Goal: Task Accomplishment & Management: Use online tool/utility

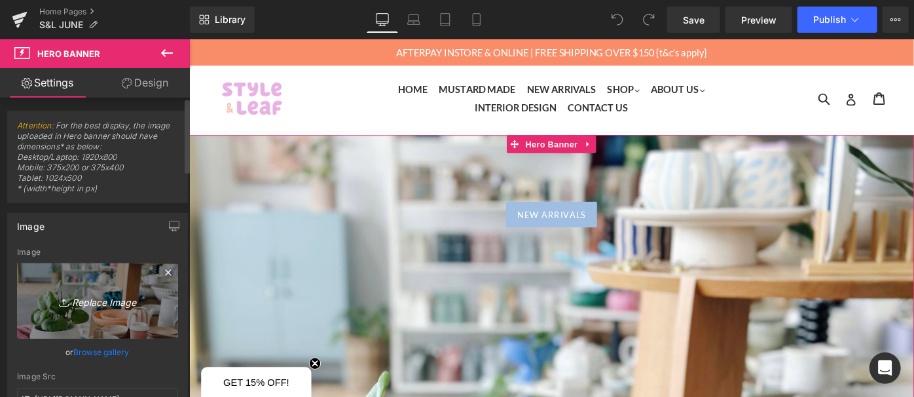
click at [111, 326] on link "Replace Image" at bounding box center [97, 300] width 161 height 75
type input "C:\fakepath\unnamed (2).jpg"
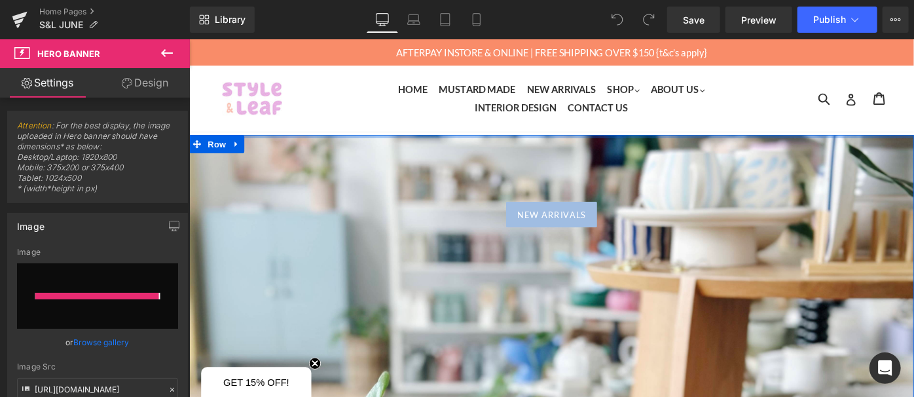
type input "https://ucarecdn.com/dc4ca46d-f634-4a87-bd6e-ef88b5bd3b9e/-/format/auto/-/previ…"
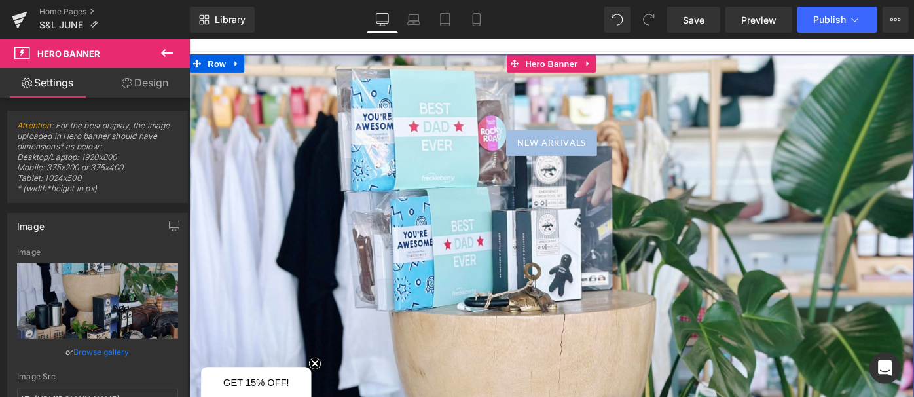
scroll to position [2, 0]
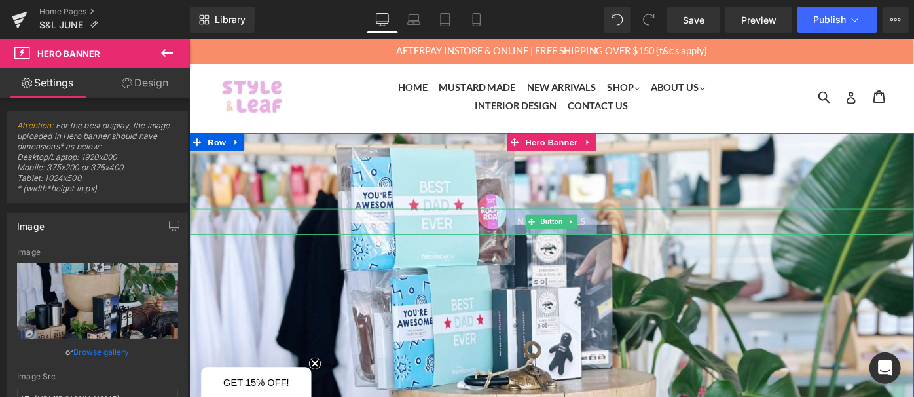
click at [625, 242] on link "NEW ARRIVALS" at bounding box center [585, 238] width 100 height 28
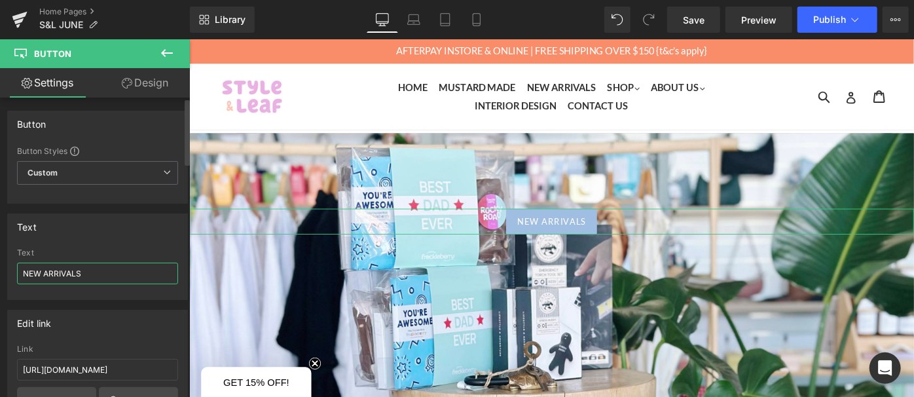
drag, startPoint x: 86, startPoint y: 275, endPoint x: 0, endPoint y: 257, distance: 87.6
click at [0, 257] on div "Text NEW ARRIVALS Text NEW ARRIVALS" at bounding box center [98, 252] width 196 height 96
type input "DAD'S DAY"
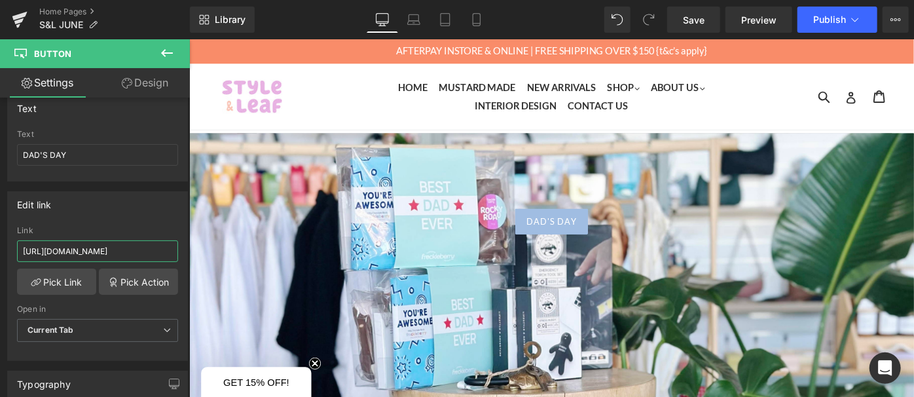
drag, startPoint x: 210, startPoint y: 288, endPoint x: 268, endPoint y: 274, distance: 59.9
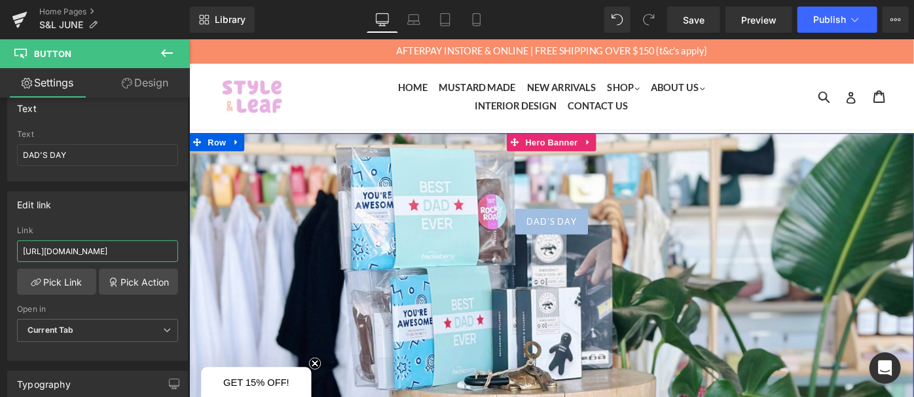
paste input "fathers-day-1"
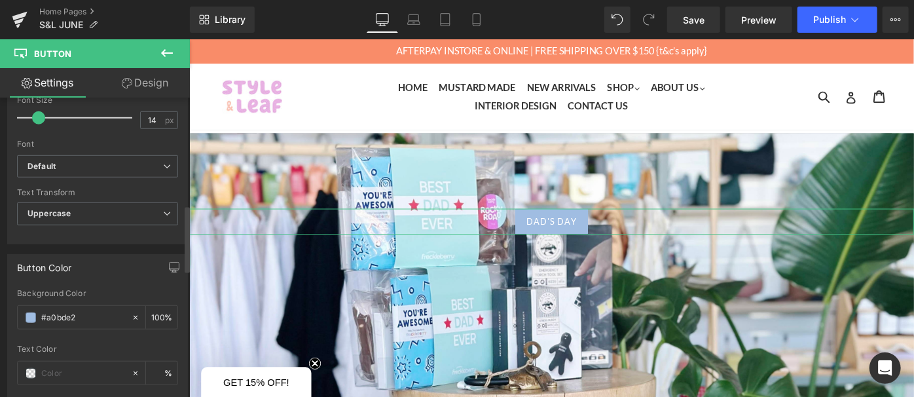
scroll to position [536, 0]
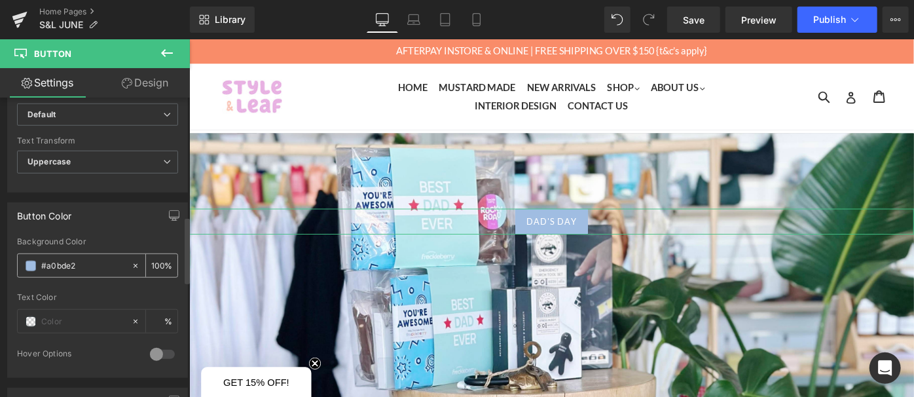
type input "https://styleandleafco.com.au/collections/fathers-day-1"
click at [56, 259] on input "#a0bde2" at bounding box center [83, 266] width 84 height 14
click at [28, 263] on span at bounding box center [31, 266] width 10 height 10
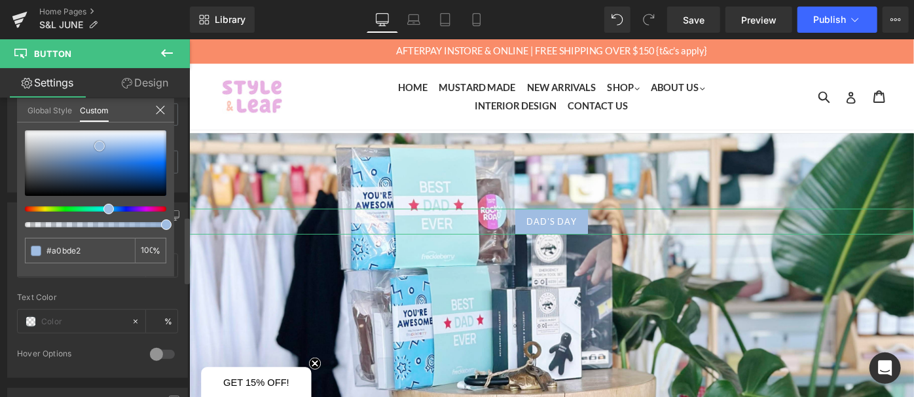
type input "#a1bde2"
type input "#7ea7db"
type input "#6696d5"
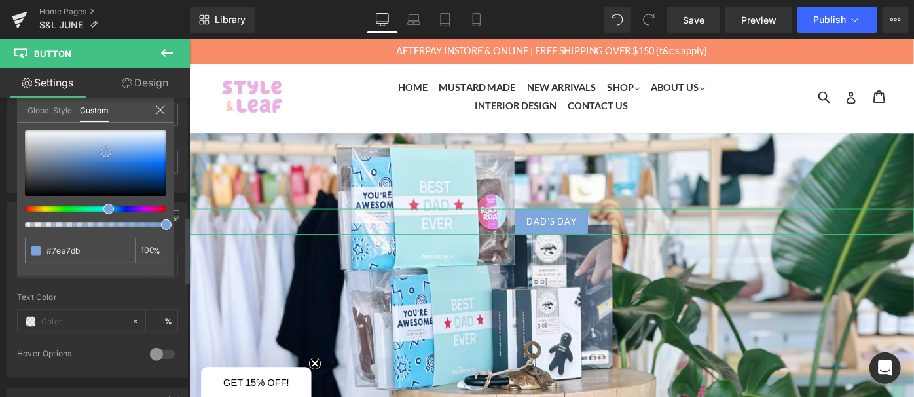
type input "#6696d5"
type input "#5088d2"
type input "#3577ce"
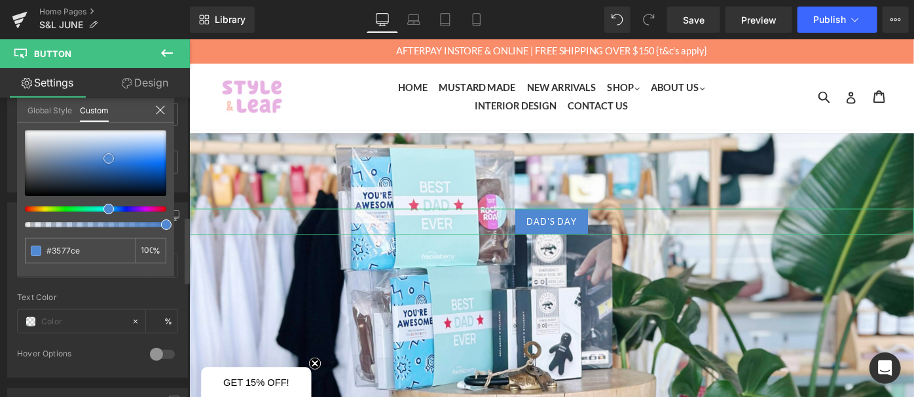
type input "#2b6bbf"
type input "#235da8"
type input "#20569c"
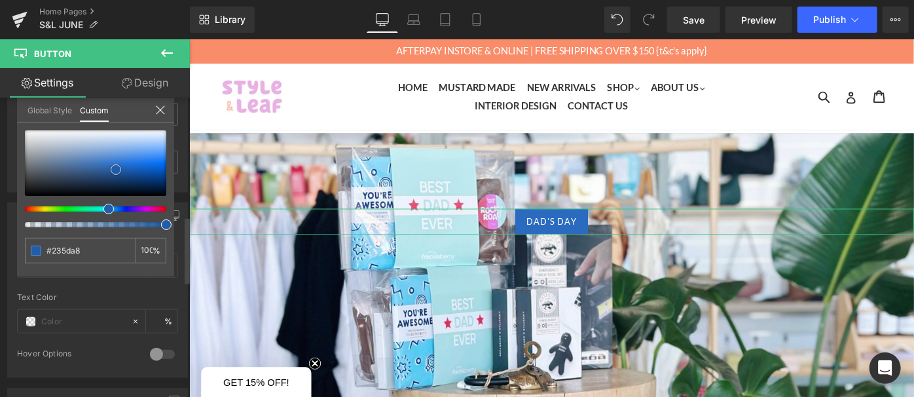
type input "#20569c"
type input "#1f5193"
type input "#1c4c8b"
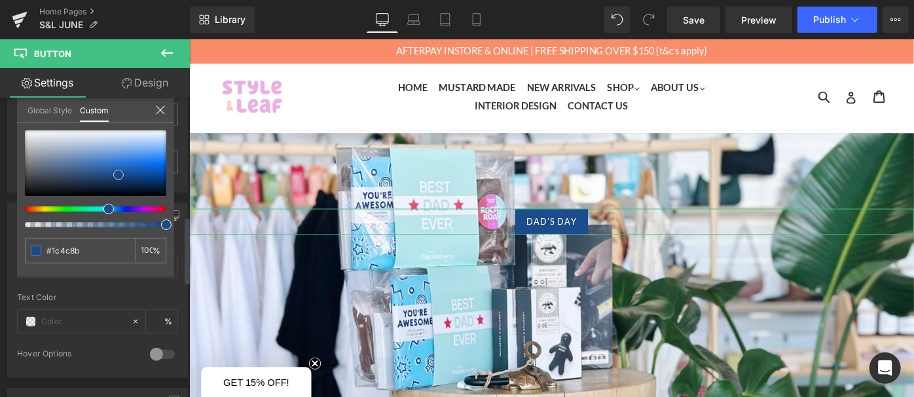
type input "#1b4a87"
type input "#194784"
type input "#1a4784"
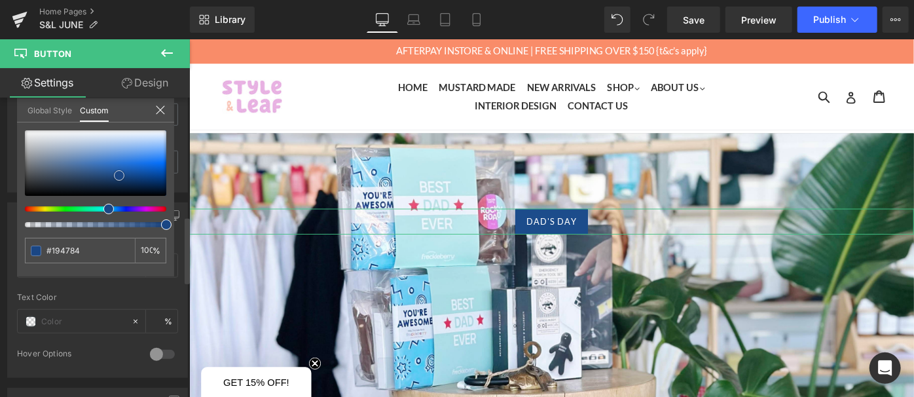
type input "#1a4784"
type input "#1a4684"
drag, startPoint x: 100, startPoint y: 143, endPoint x: 119, endPoint y: 173, distance: 35.4
click at [119, 173] on span at bounding box center [119, 175] width 10 height 10
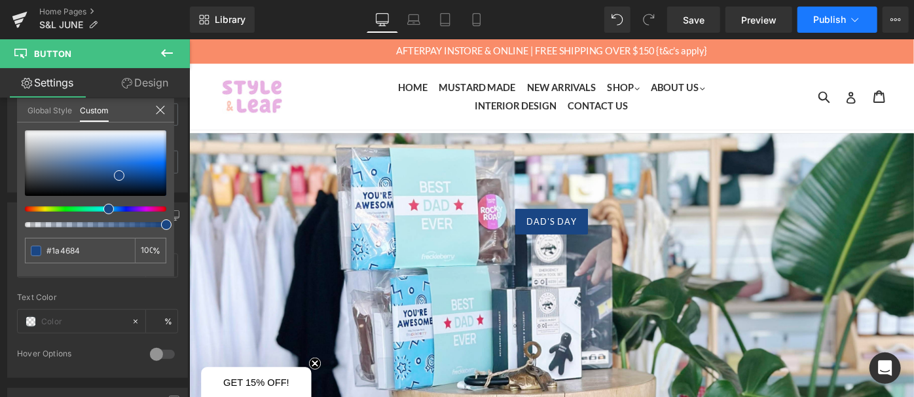
click at [855, 22] on icon at bounding box center [855, 20] width 7 height 4
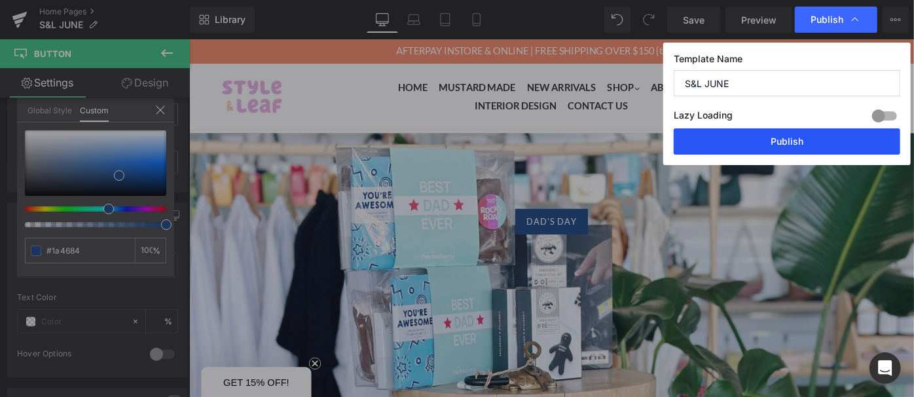
click at [806, 134] on button "Publish" at bounding box center [787, 141] width 227 height 26
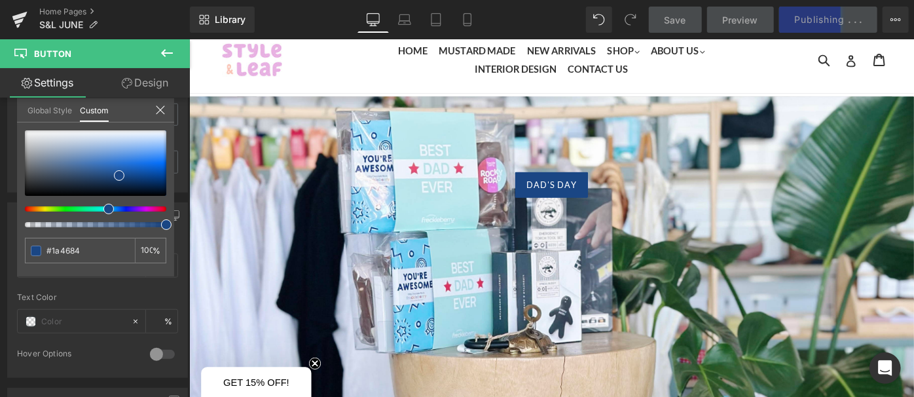
scroll to position [1, 0]
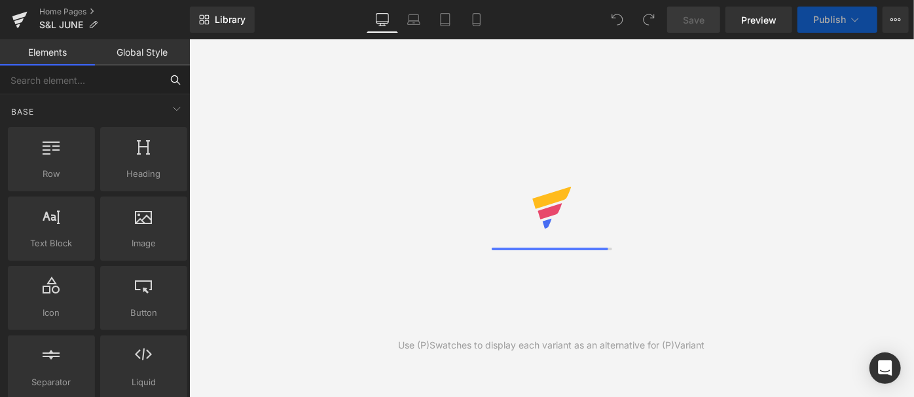
click at [142, 86] on input "text" at bounding box center [80, 79] width 161 height 29
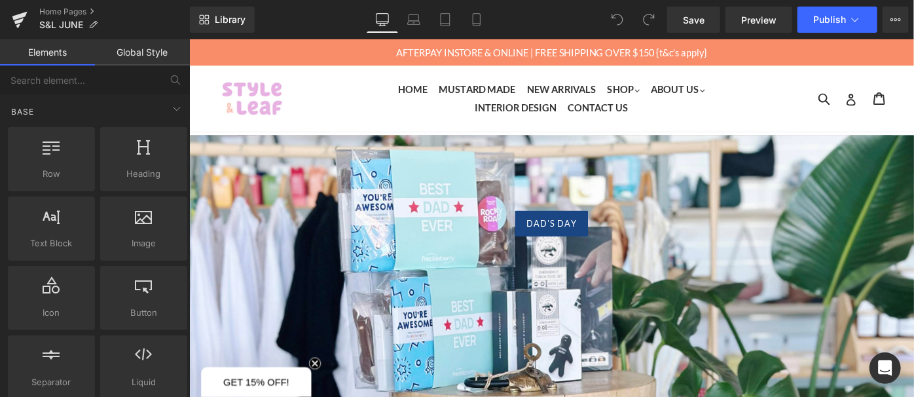
click at [304, 122] on div at bounding box center [315, 103] width 180 height 72
click at [432, 122] on ul "Home Mustard Made New Arrivals Shop .cls-1{fill:#231f20} expand Art, Furniture,…" at bounding box center [585, 103] width 360 height 39
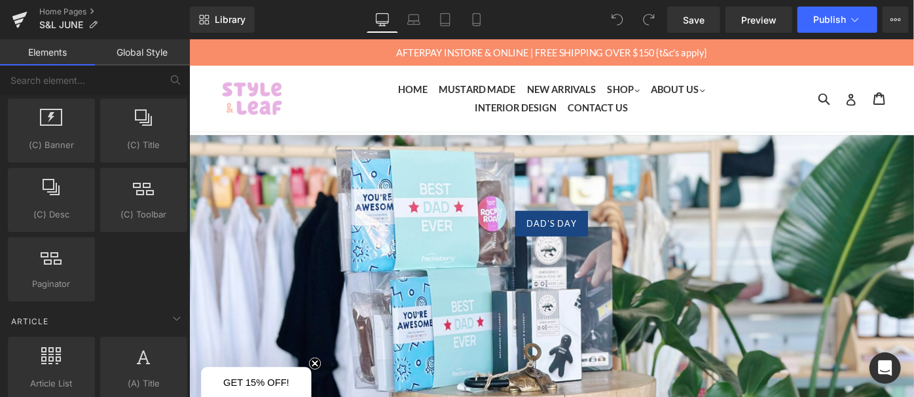
scroll to position [2083, 0]
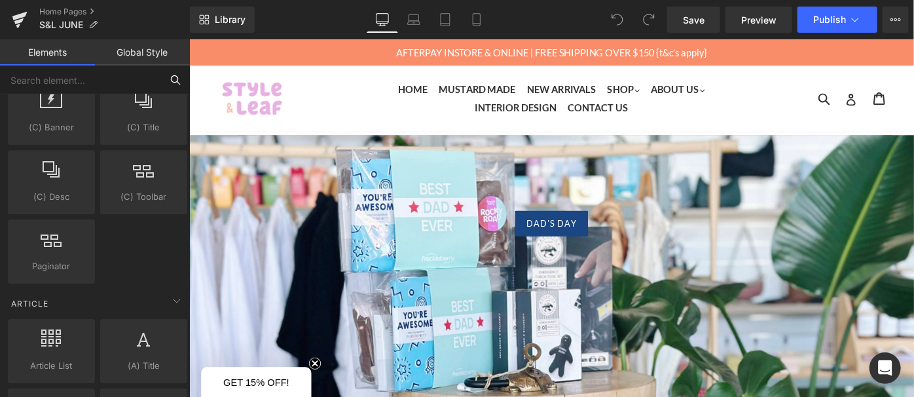
click at [126, 77] on input "text" at bounding box center [80, 79] width 161 height 29
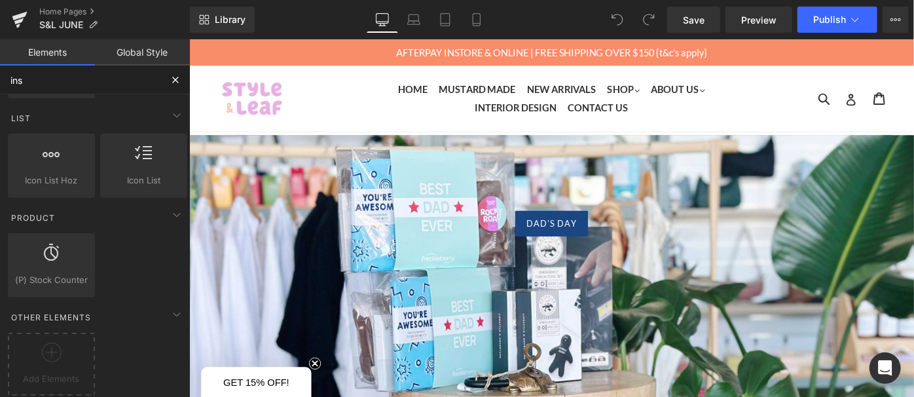
scroll to position [200, 0]
type input "inst"
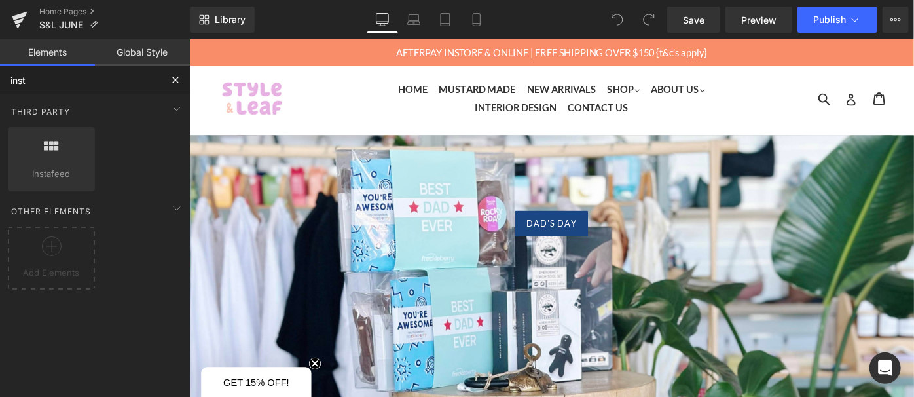
scroll to position [0, 0]
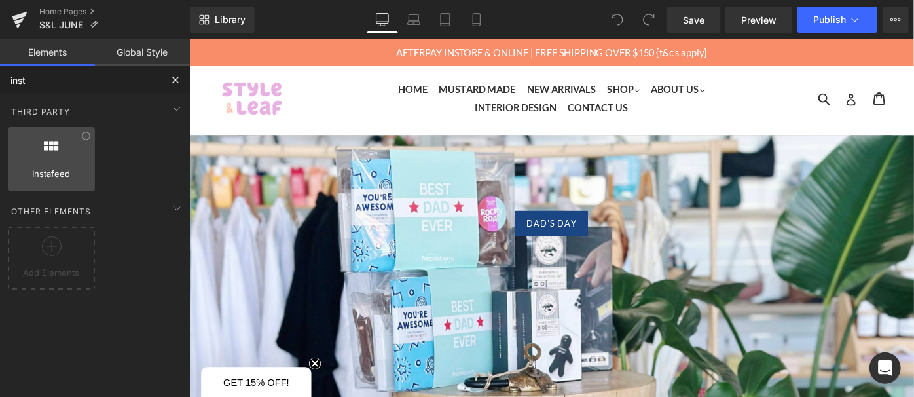
click at [61, 149] on div at bounding box center [51, 152] width 79 height 29
click at [41, 153] on div at bounding box center [51, 152] width 79 height 29
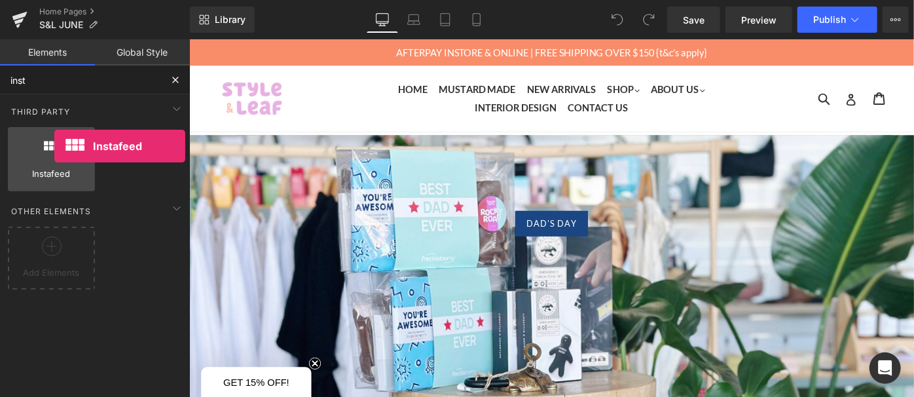
click at [54, 146] on icon at bounding box center [51, 146] width 17 height 17
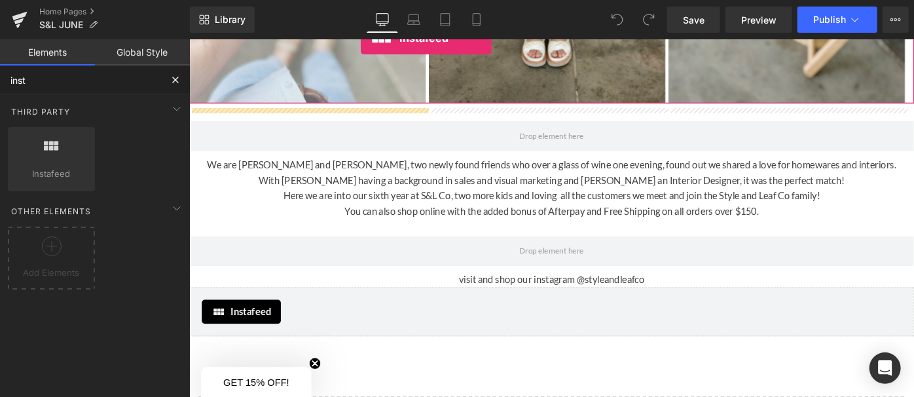
scroll to position [1369, 0]
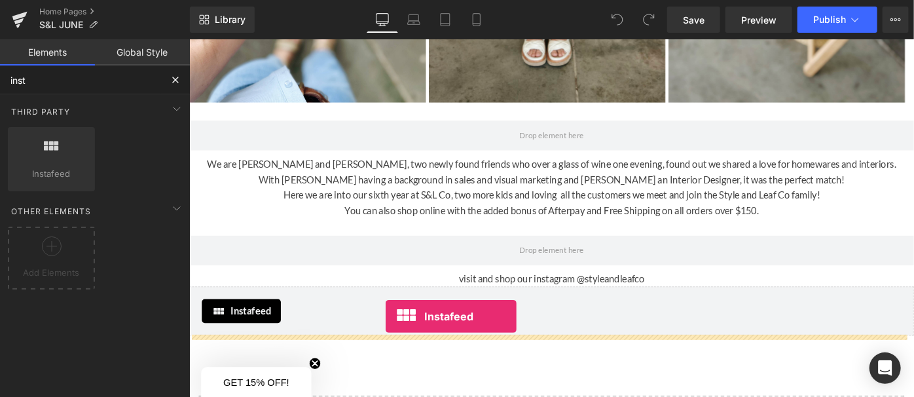
drag, startPoint x: 261, startPoint y: 184, endPoint x: 403, endPoint y: 341, distance: 212.4
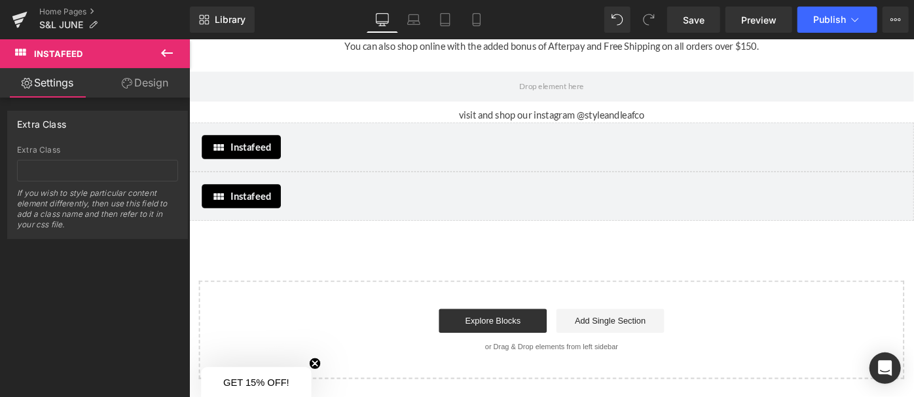
scroll to position [1535, 0]
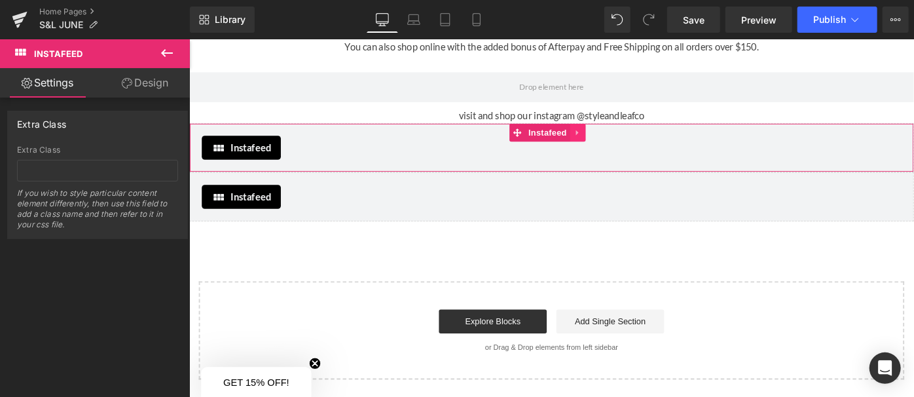
click at [615, 138] on icon at bounding box center [613, 141] width 9 height 10
click at [619, 140] on icon at bounding box center [622, 140] width 9 height 9
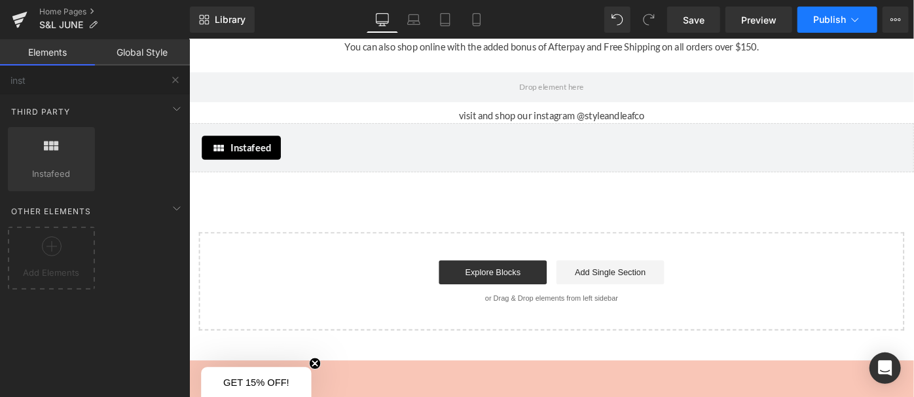
click at [825, 17] on span "Publish" at bounding box center [829, 19] width 33 height 10
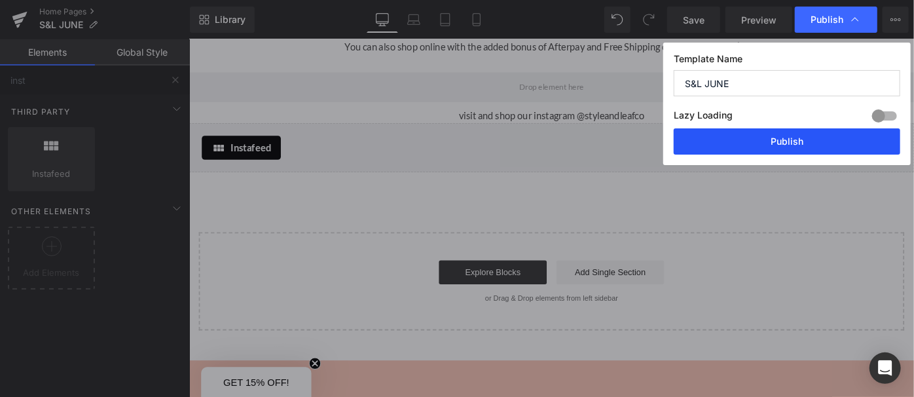
click at [754, 149] on button "Publish" at bounding box center [787, 141] width 227 height 26
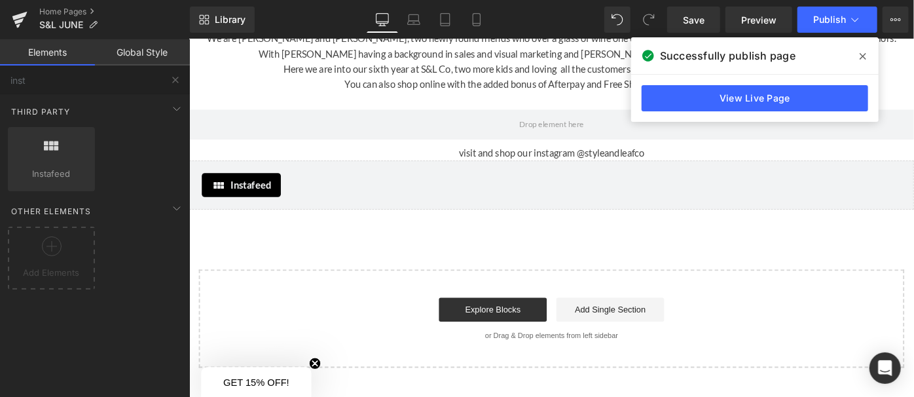
scroll to position [1416, 0]
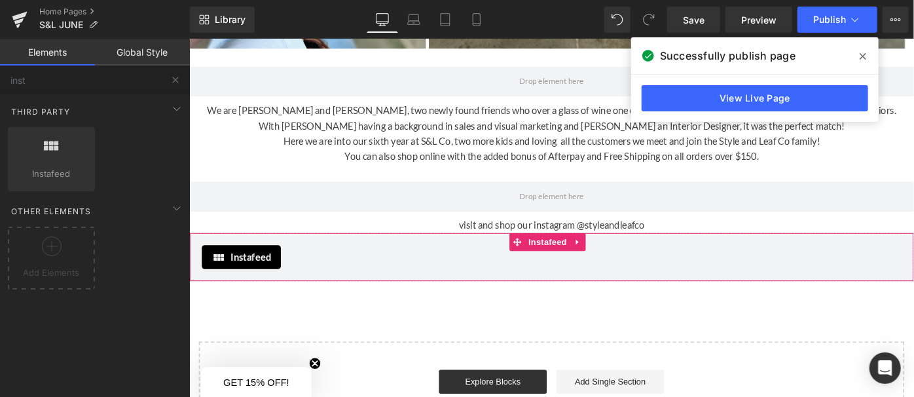
click at [221, 272] on icon at bounding box center [221, 277] width 16 height 16
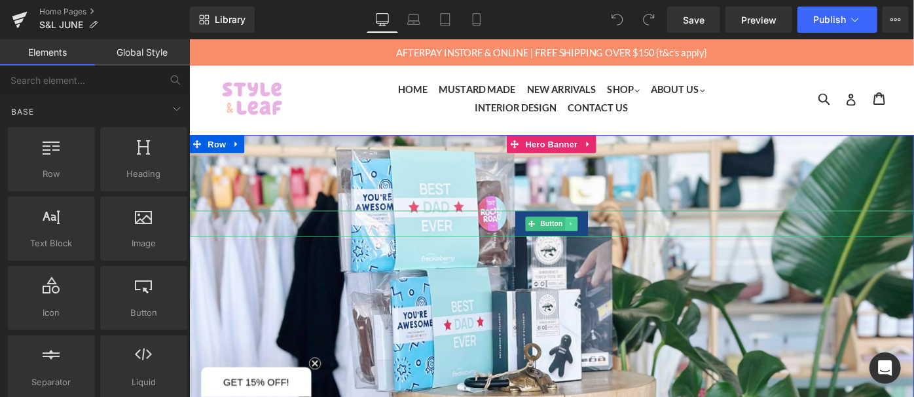
click at [605, 238] on icon at bounding box center [606, 240] width 2 height 5
click at [627, 240] on icon at bounding box center [628, 240] width 2 height 5
click at [604, 236] on icon at bounding box center [606, 240] width 7 height 8
click at [582, 236] on icon at bounding box center [585, 240] width 7 height 8
click at [606, 244] on link at bounding box center [613, 241] width 14 height 16
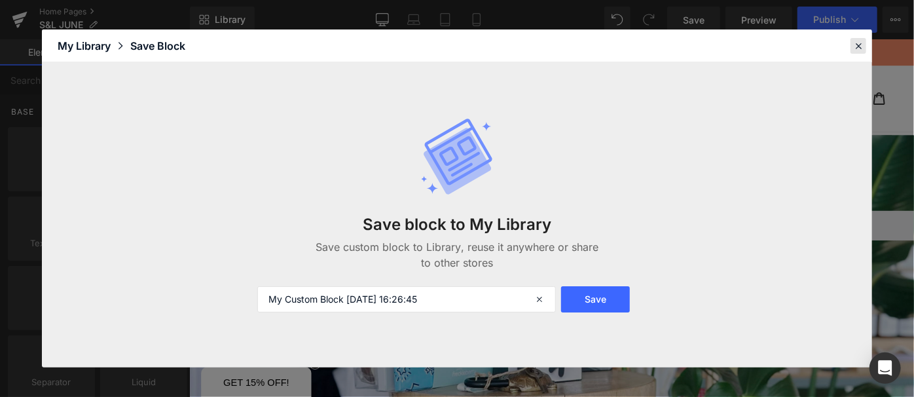
click at [864, 45] on icon at bounding box center [859, 46] width 12 height 12
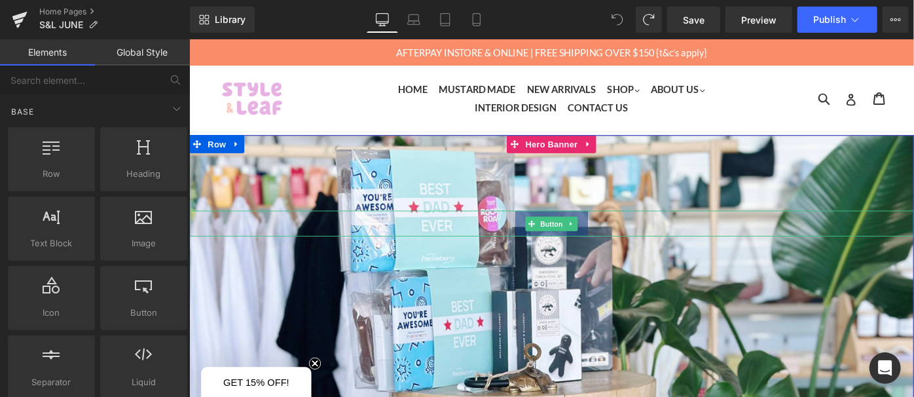
click at [570, 239] on span "Button" at bounding box center [585, 241] width 30 height 16
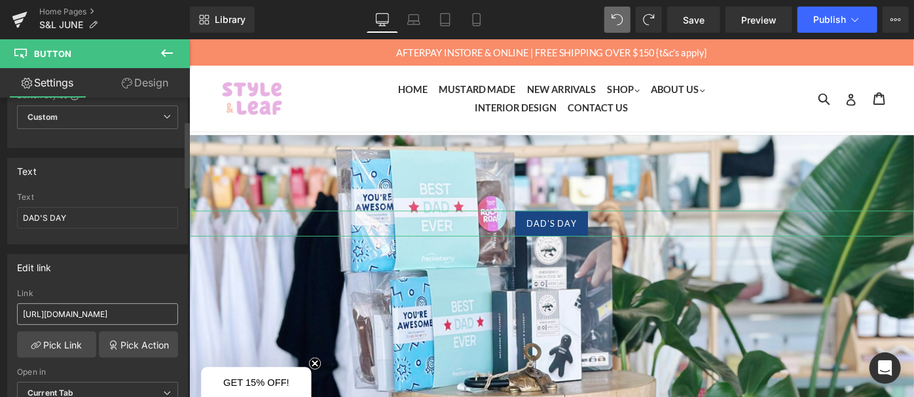
scroll to position [119, 0]
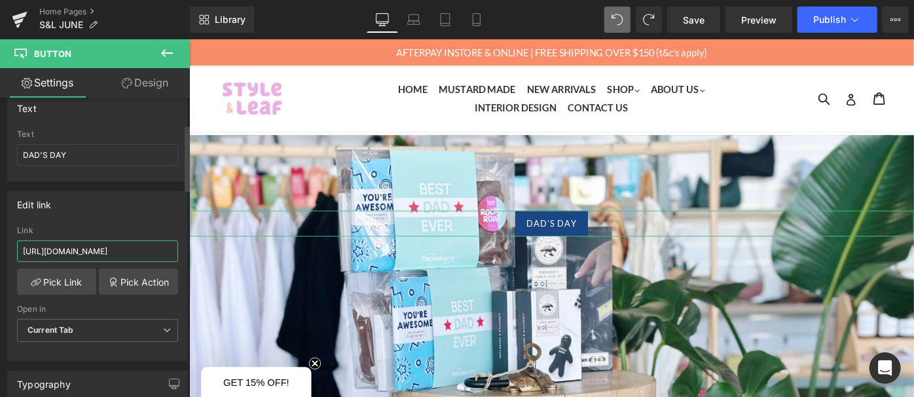
click at [117, 252] on input "https://styleandleafco.com.au/collections/fathers-day-1" at bounding box center [97, 251] width 161 height 22
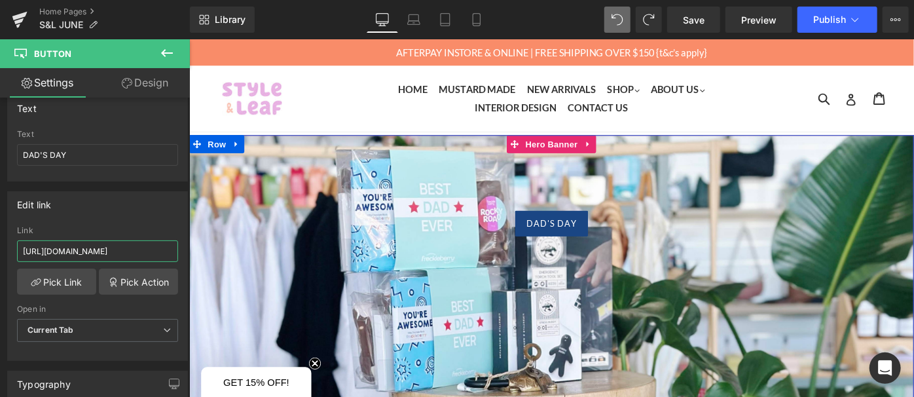
drag, startPoint x: 321, startPoint y: 286, endPoint x: 299, endPoint y: 276, distance: 24.0
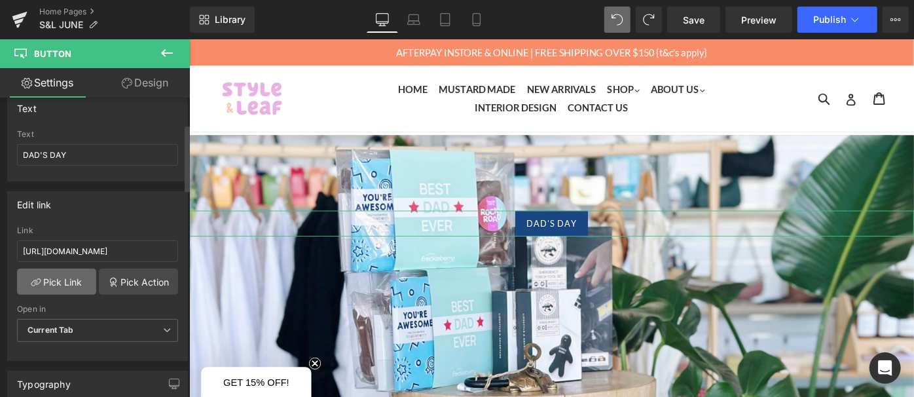
click at [68, 286] on link "Pick Link" at bounding box center [56, 282] width 79 height 26
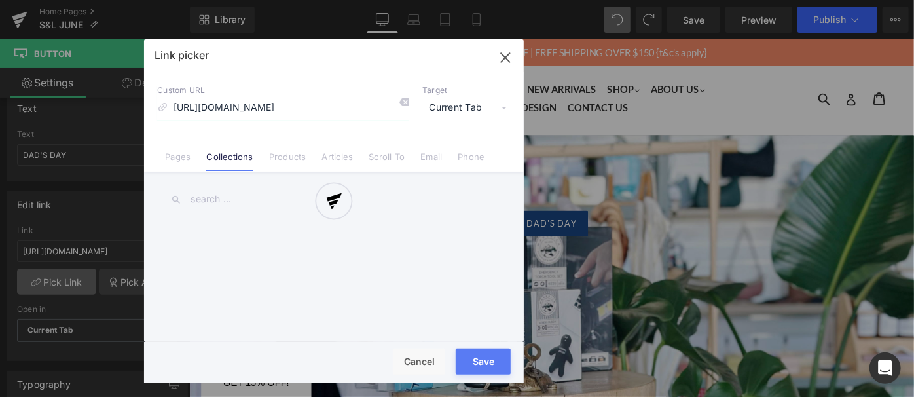
scroll to position [0, 13]
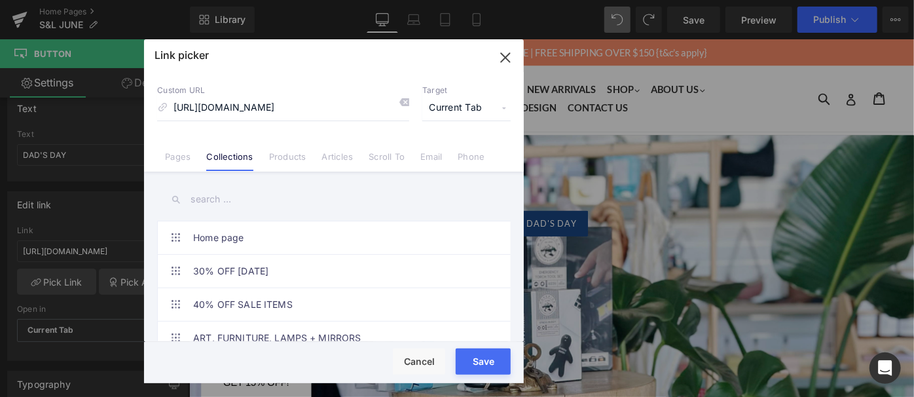
click at [241, 202] on input "text" at bounding box center [334, 199] width 354 height 29
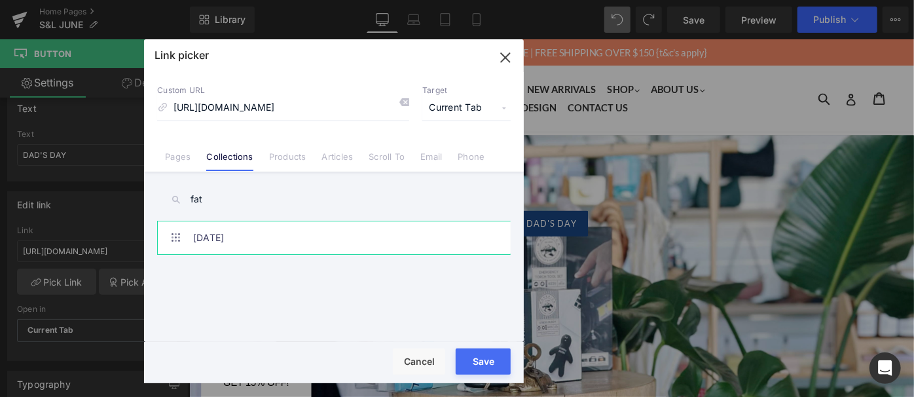
type input "fat"
click at [237, 233] on link "FATHER'S DAY" at bounding box center [337, 237] width 288 height 33
type input "/collections/fathers-day-1"
click at [475, 357] on button "Save" at bounding box center [483, 361] width 55 height 26
type input "/collections/fathers-day-1"
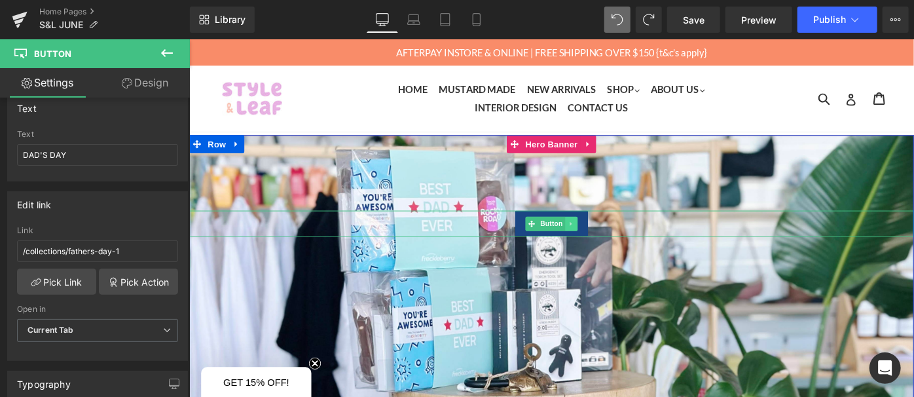
click at [603, 241] on icon at bounding box center [606, 240] width 7 height 8
click at [582, 238] on icon at bounding box center [585, 240] width 7 height 8
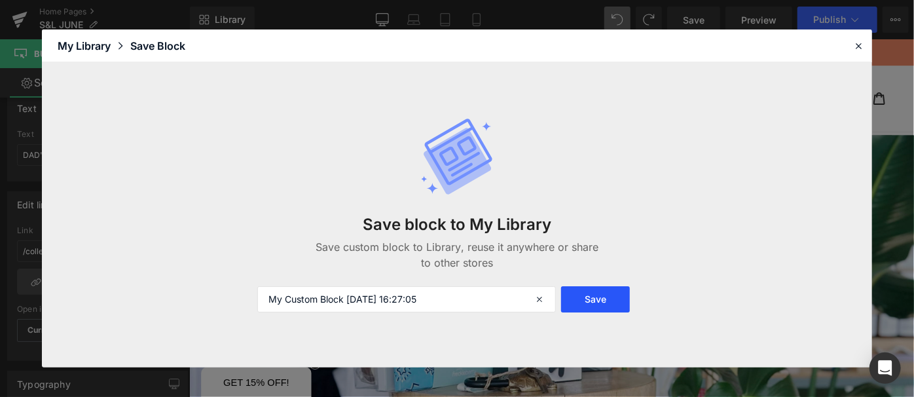
click at [582, 297] on button "Save" at bounding box center [595, 299] width 69 height 26
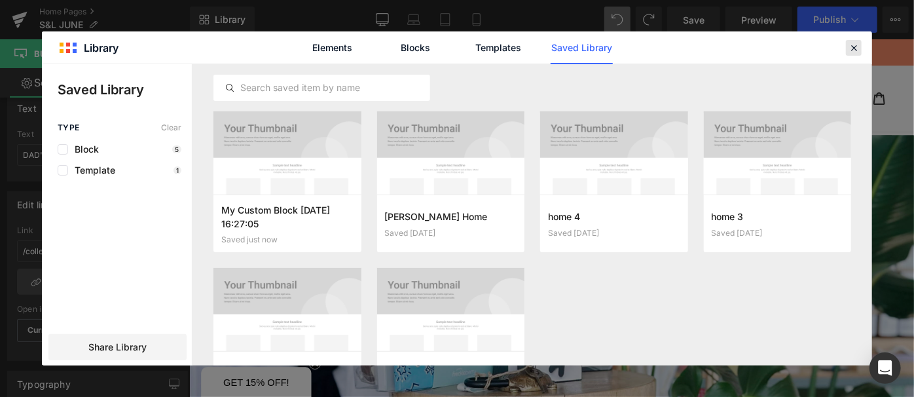
click at [851, 44] on icon at bounding box center [854, 48] width 12 height 12
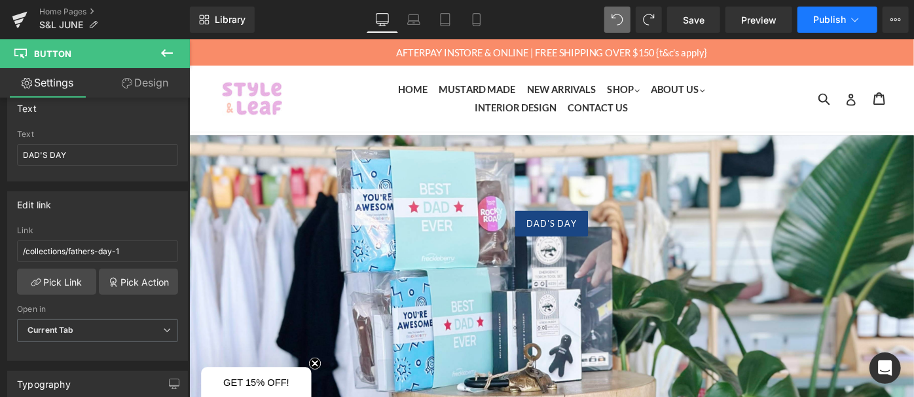
click at [840, 24] on span "Publish" at bounding box center [829, 19] width 33 height 10
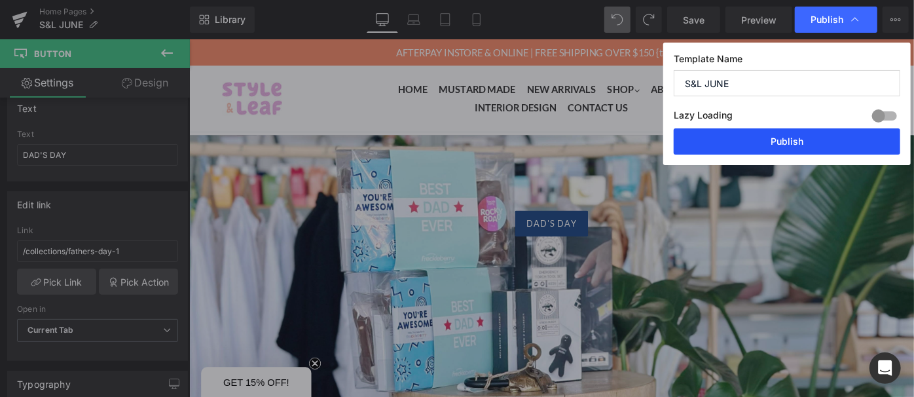
click at [823, 132] on button "Publish" at bounding box center [787, 141] width 227 height 26
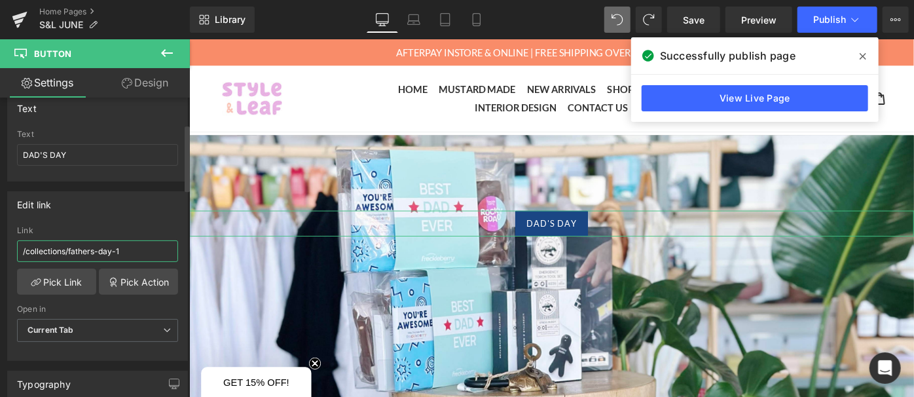
drag, startPoint x: 136, startPoint y: 249, endPoint x: 0, endPoint y: 242, distance: 135.8
click at [0, 242] on div "Edit link /collections/fathers-day-1 Link /collections/fathers-day-1 Pick Link …" at bounding box center [98, 270] width 196 height 179
paste input "https://styleandleafco.com.au/collections/fathers-day-1"
type input "https://styleandleafco.com.au/collections/fathers-day-1"
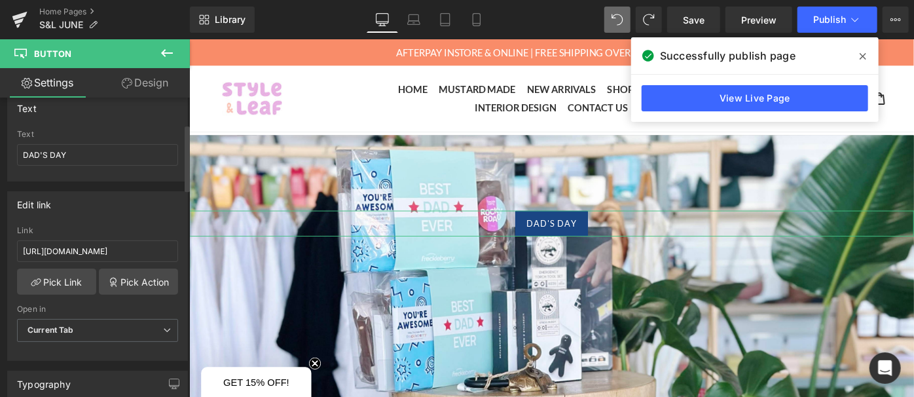
click at [104, 215] on div "Edit link https://styleandleafco.com.au/collections/fathers-day-1 Link https://…" at bounding box center [97, 276] width 181 height 170
click at [121, 253] on input "https://styleandleafco.com.au/collections/fathers-day-1" at bounding box center [97, 251] width 161 height 22
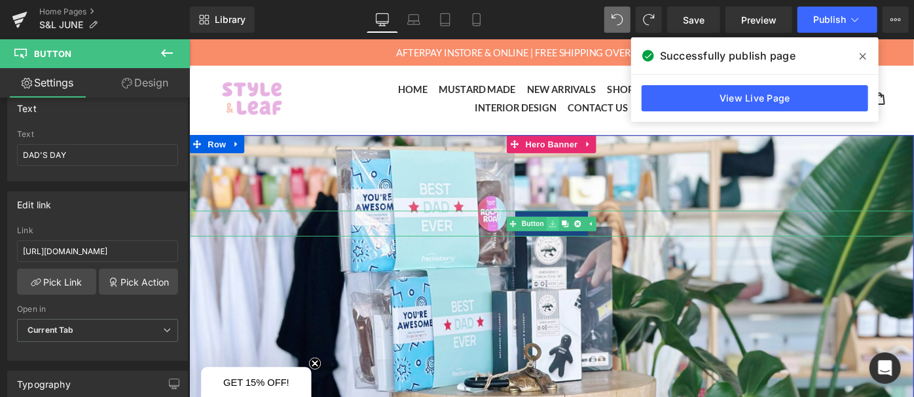
click at [582, 240] on icon at bounding box center [585, 239] width 7 height 7
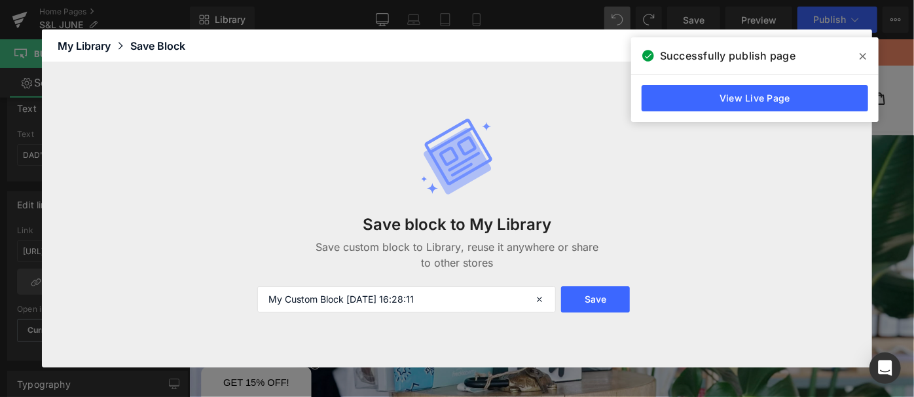
click at [867, 62] on span at bounding box center [863, 56] width 21 height 21
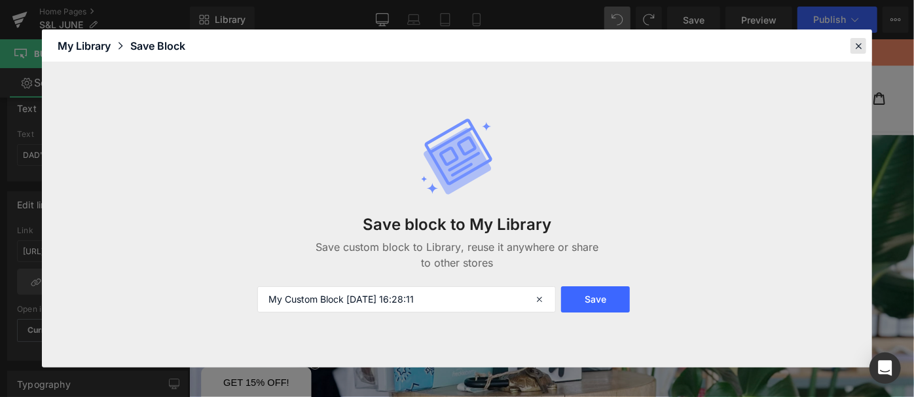
click at [861, 41] on icon at bounding box center [859, 46] width 12 height 12
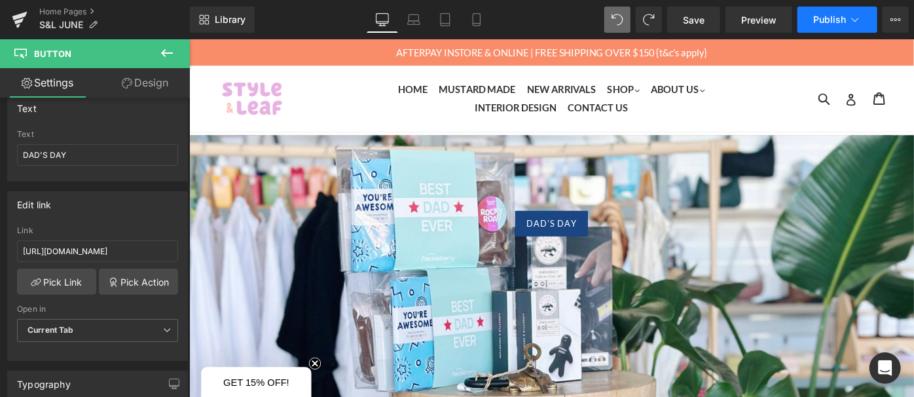
click at [857, 21] on icon at bounding box center [855, 19] width 13 height 13
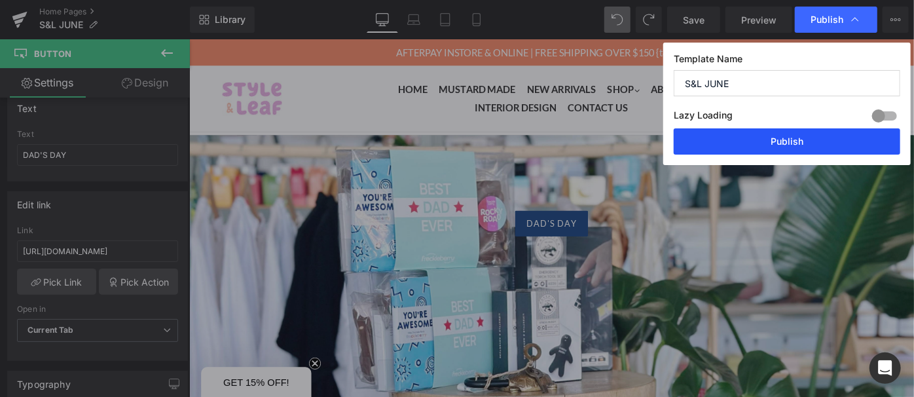
click at [836, 135] on button "Publish" at bounding box center [787, 141] width 227 height 26
